Goal: Check status

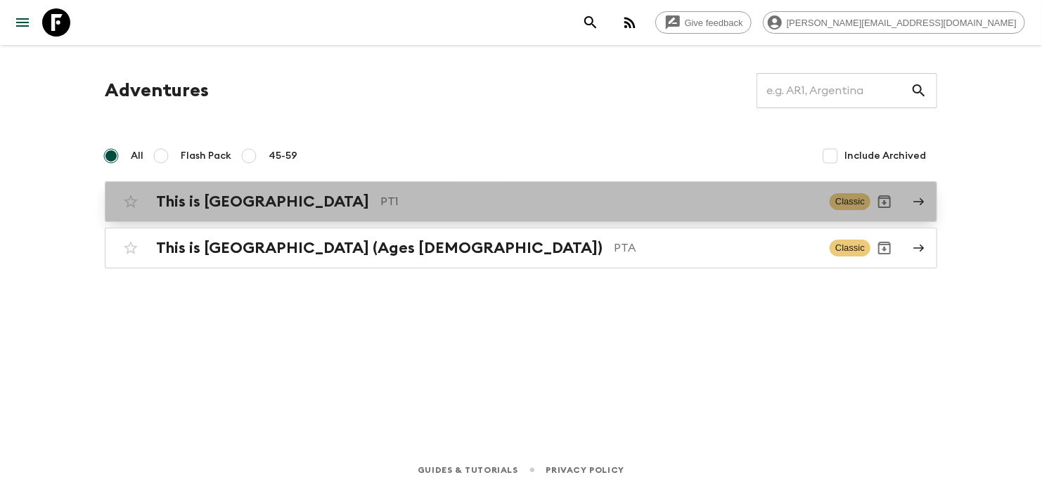
click at [532, 209] on p "PT1" at bounding box center [599, 201] width 438 height 17
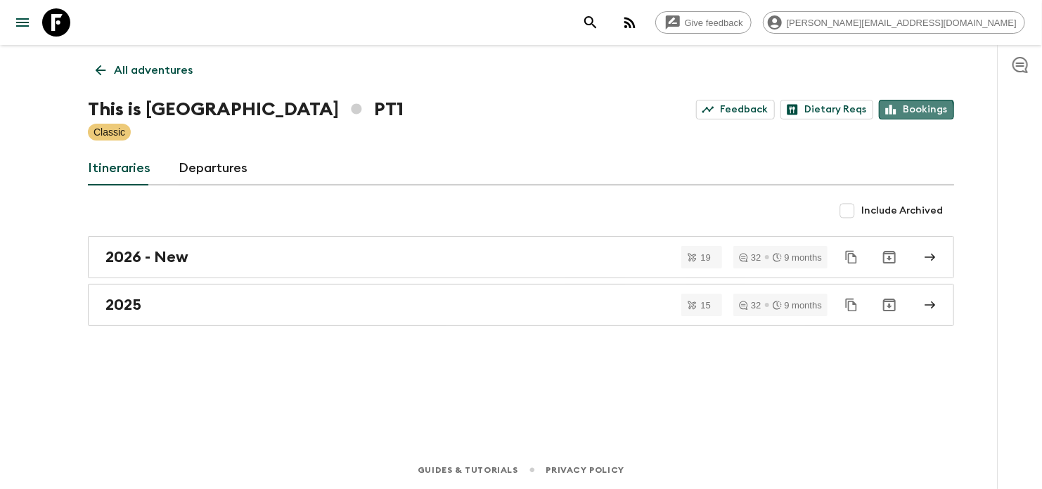
click at [892, 116] on link "Bookings" at bounding box center [916, 110] width 75 height 20
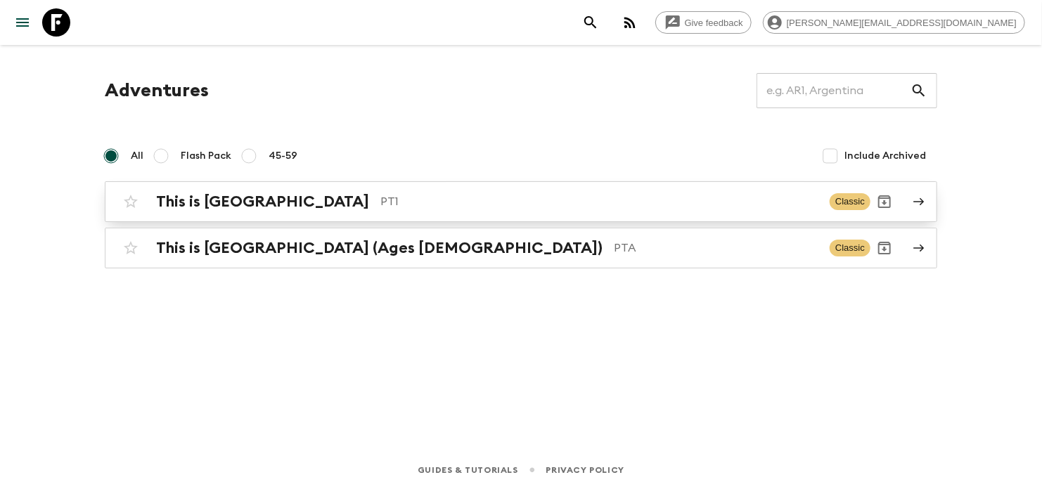
click at [427, 195] on p "PT1" at bounding box center [599, 201] width 438 height 17
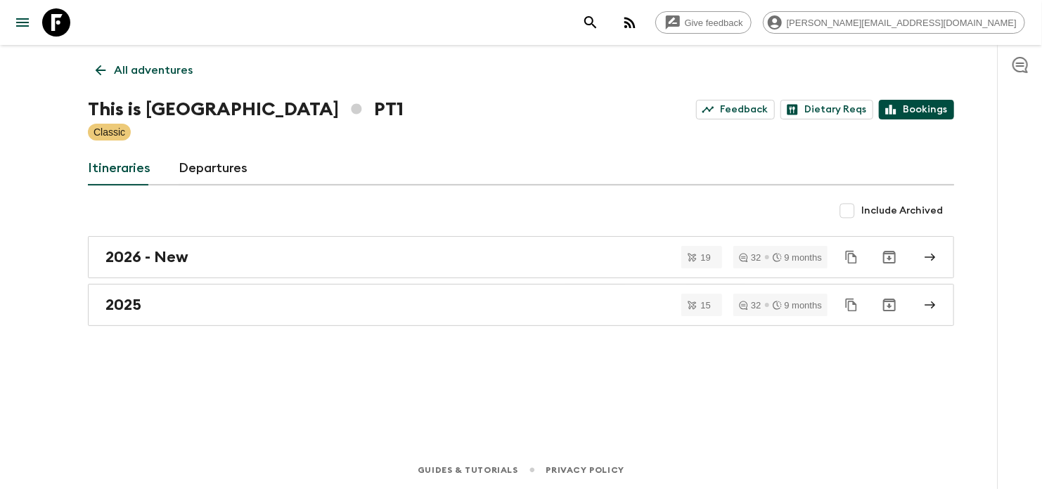
click at [915, 108] on link "Bookings" at bounding box center [916, 110] width 75 height 20
